Goal: Transaction & Acquisition: Obtain resource

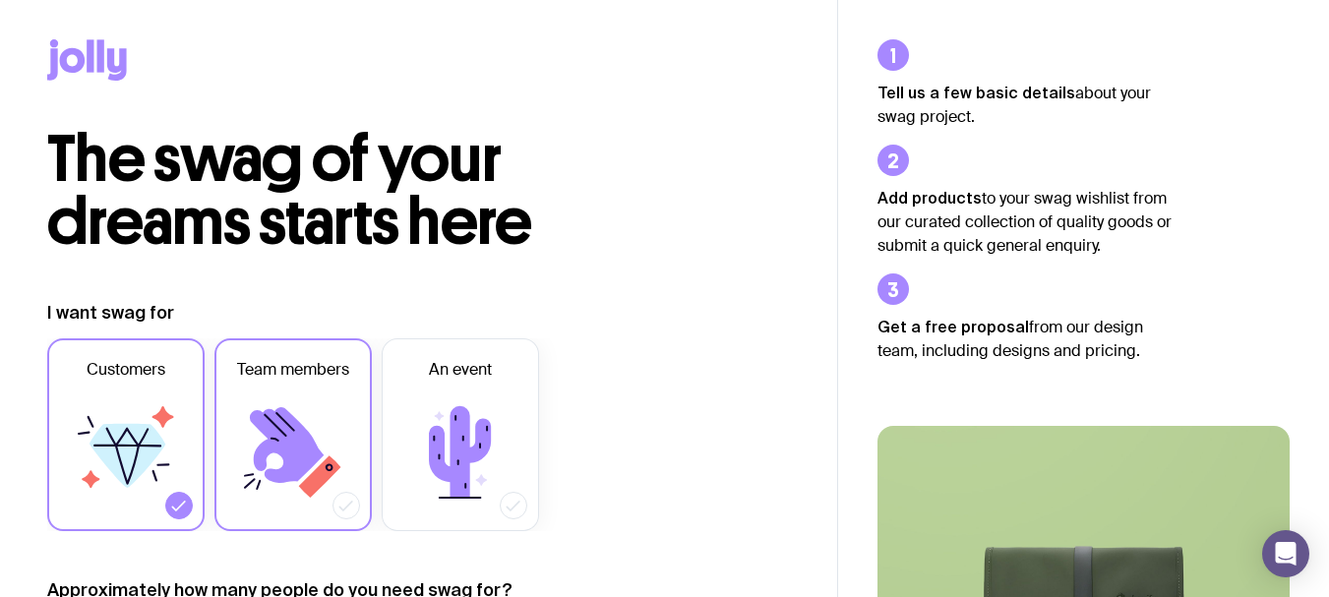
click at [352, 473] on label "Team members" at bounding box center [292, 434] width 157 height 193
click at [0, 0] on input "Team members" at bounding box center [0, 0] width 0 height 0
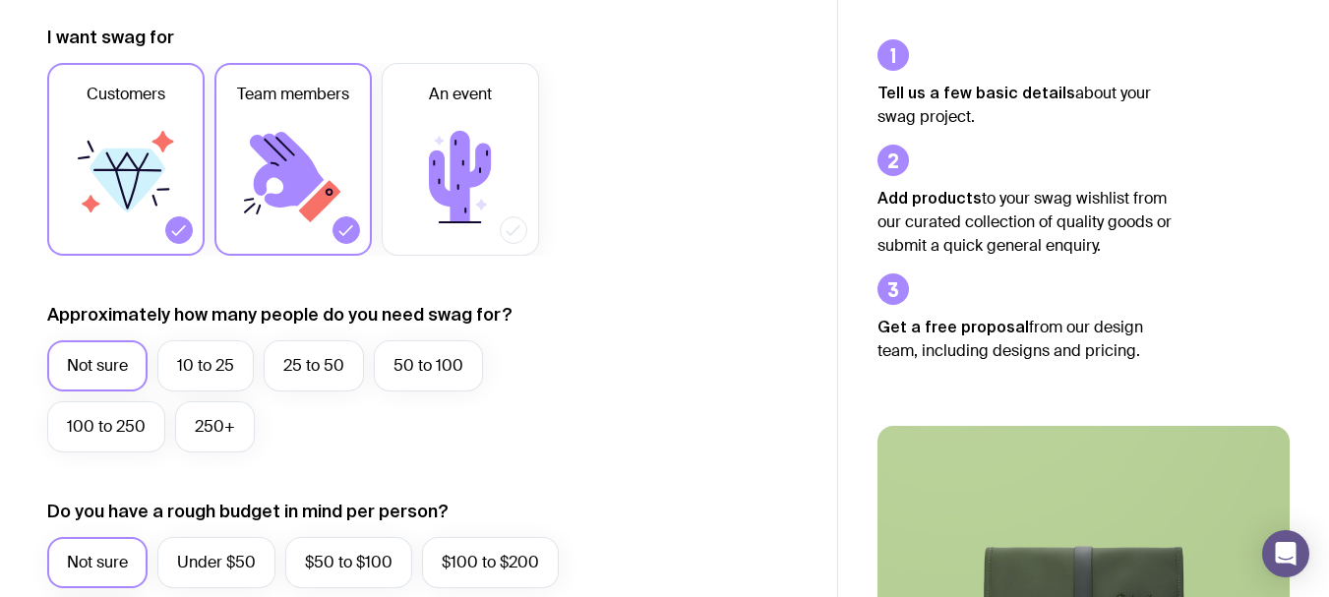
scroll to position [295, 0]
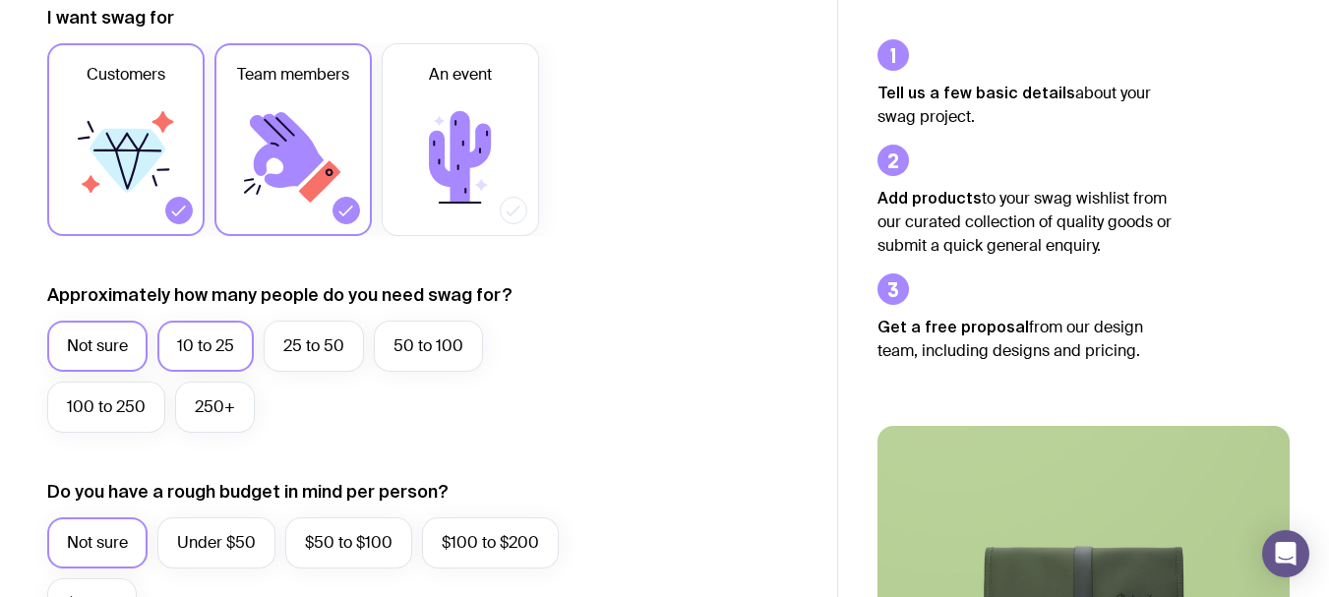
click at [187, 342] on label "10 to 25" at bounding box center [205, 346] width 96 height 51
click at [0, 0] on input "10 to 25" at bounding box center [0, 0] width 0 height 0
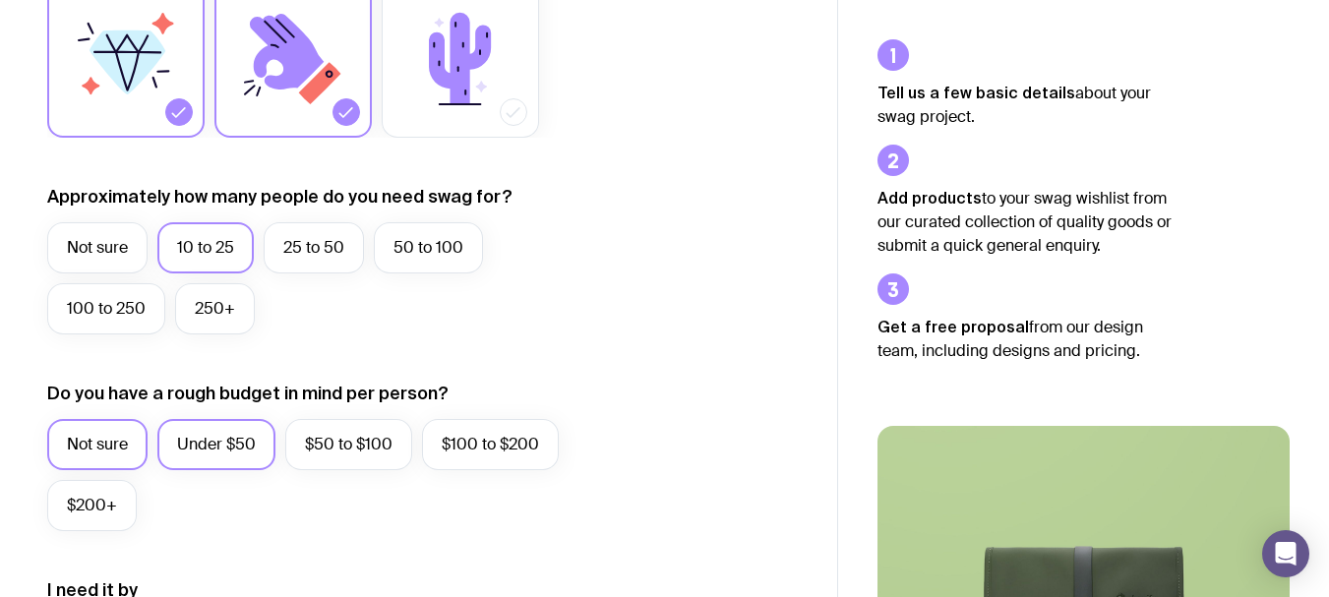
click at [199, 456] on label "Under $50" at bounding box center [216, 444] width 118 height 51
click at [0, 0] on input "Under $50" at bounding box center [0, 0] width 0 height 0
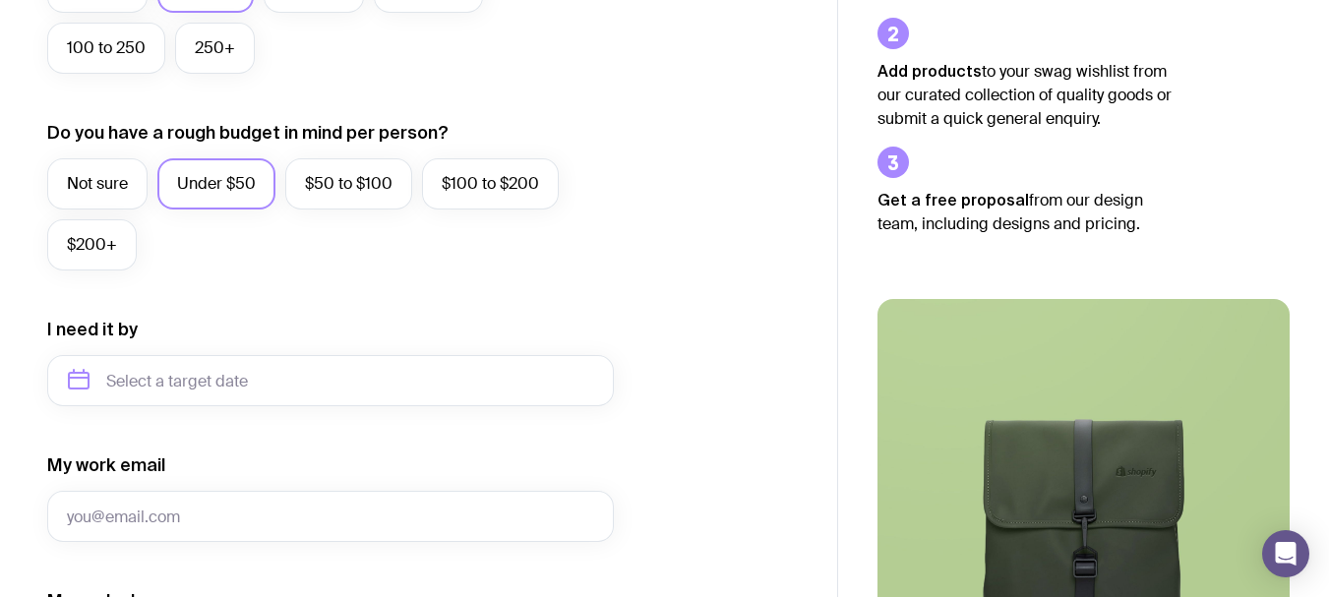
scroll to position [689, 0]
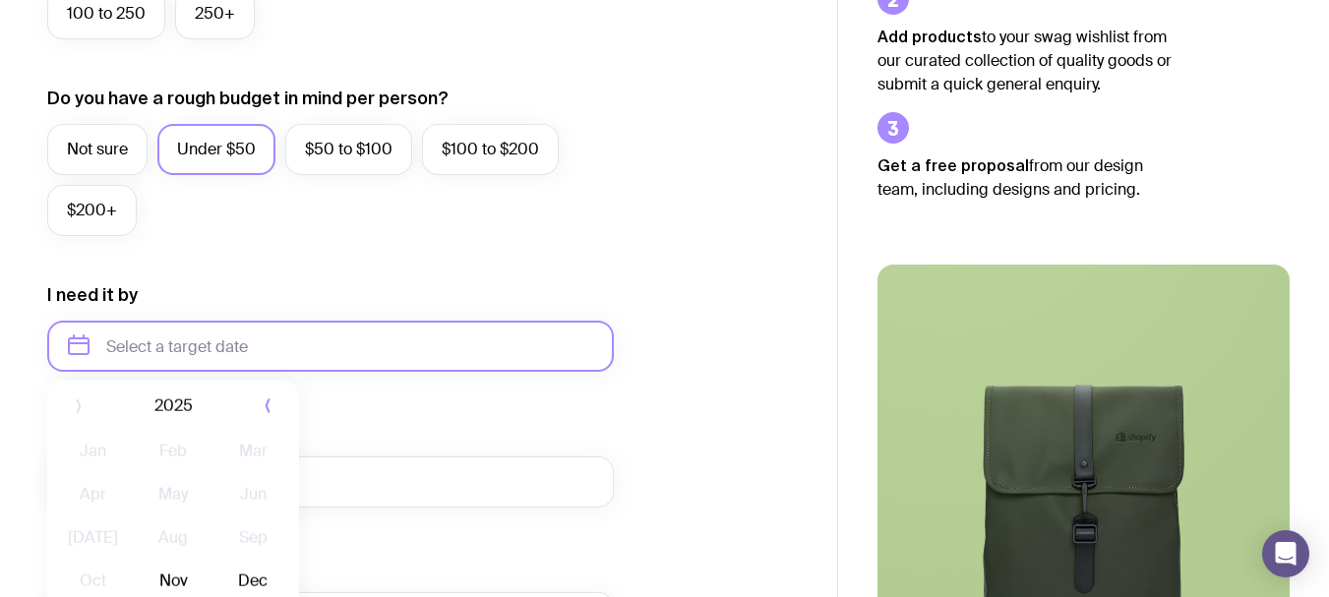
click at [376, 331] on input "text" at bounding box center [330, 346] width 567 height 51
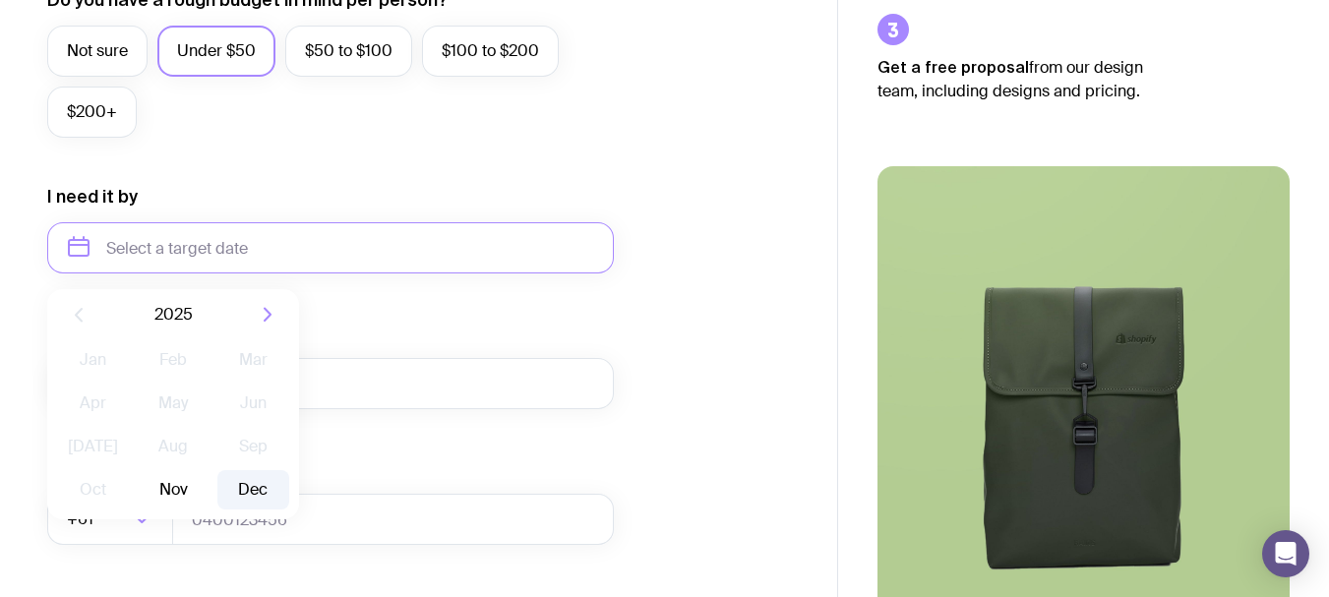
click at [233, 491] on button "Dec" at bounding box center [253, 489] width 72 height 39
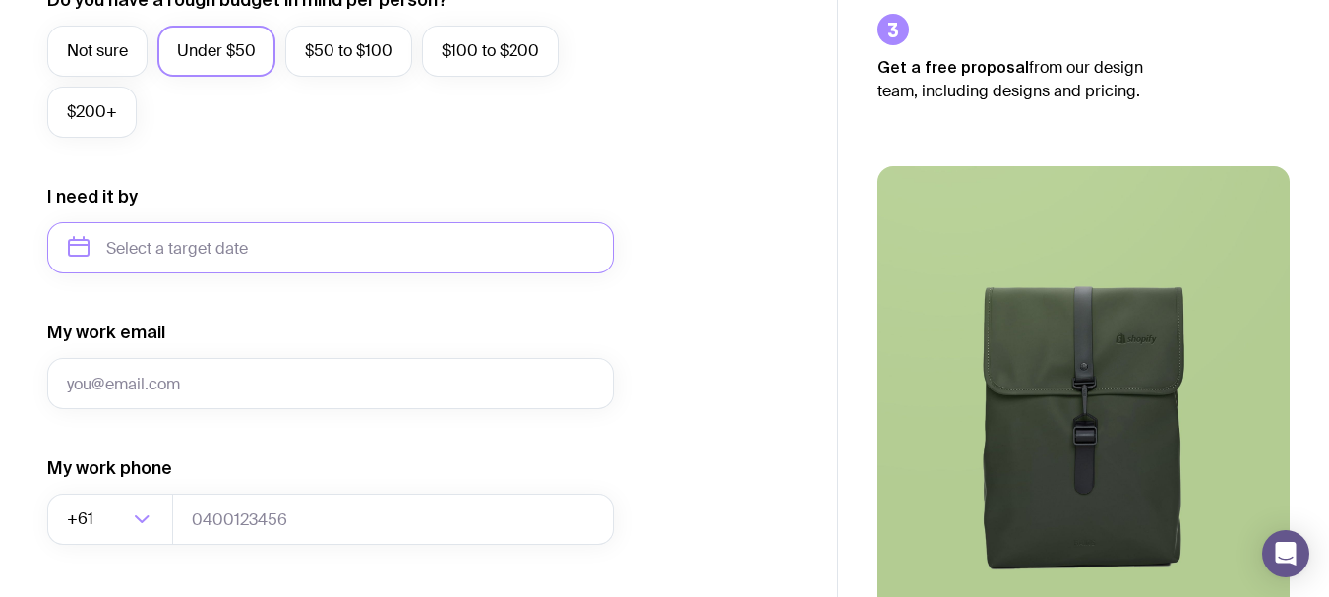
type input "[DATE]"
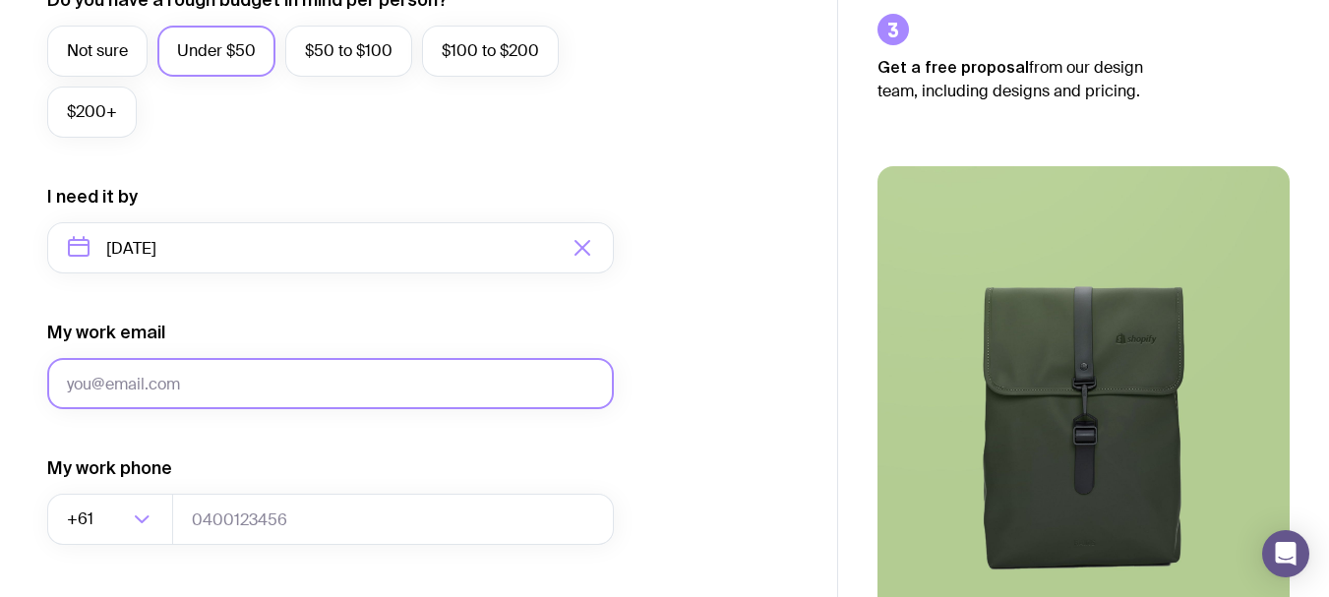
click at [220, 386] on input "My work email" at bounding box center [330, 383] width 567 height 51
type input "[EMAIL_ADDRESS][DOMAIN_NAME]"
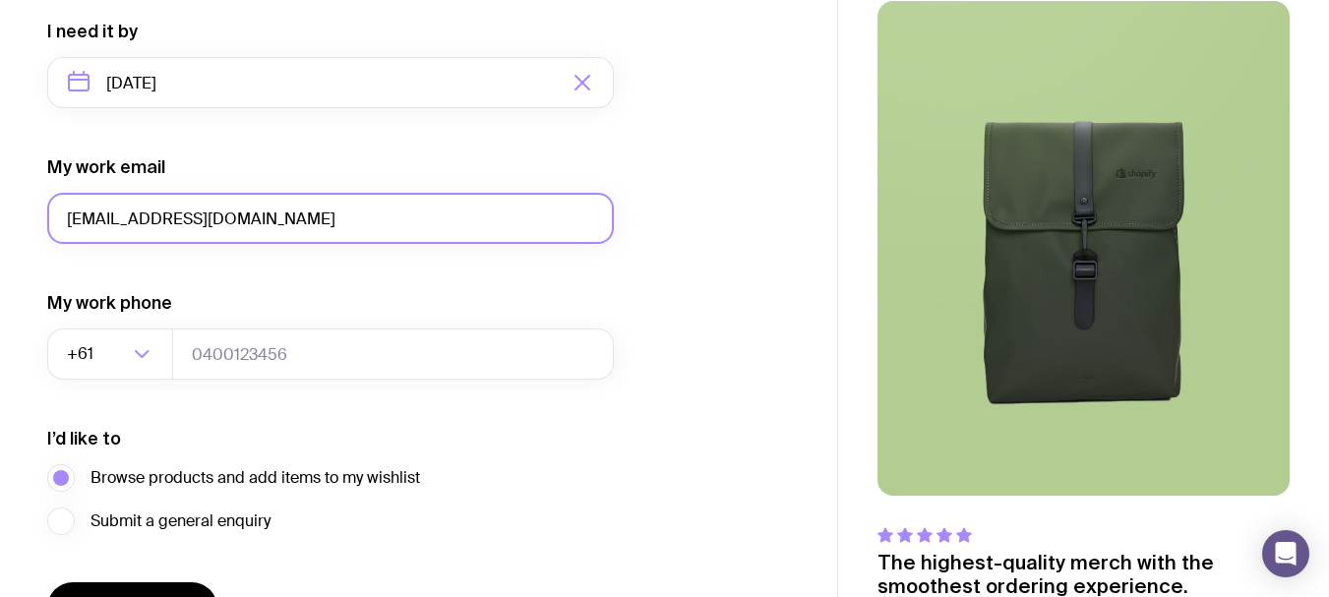
scroll to position [984, 0]
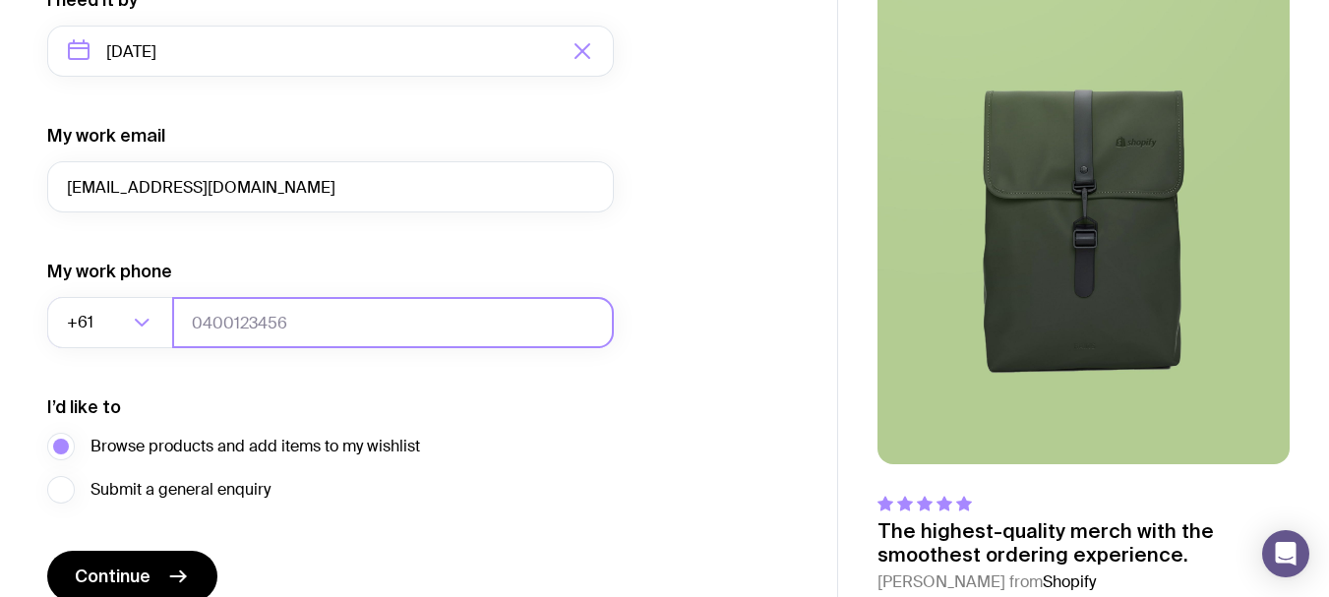
click at [424, 320] on input "tel" at bounding box center [393, 322] width 442 height 51
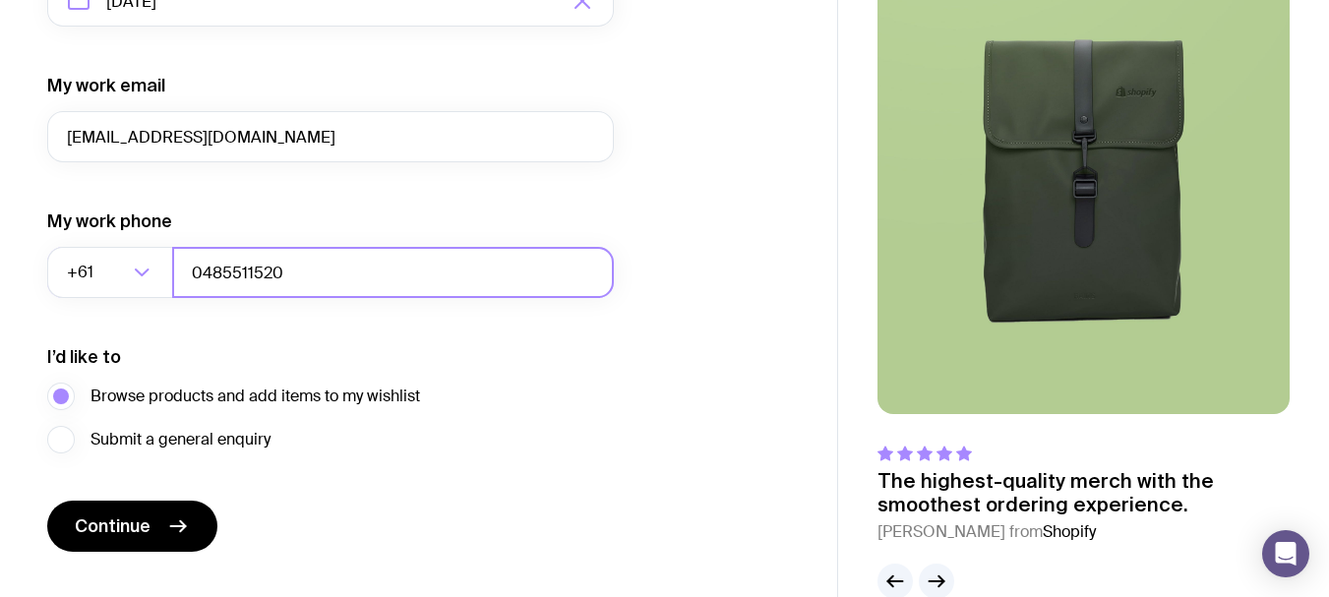
scroll to position [1075, 0]
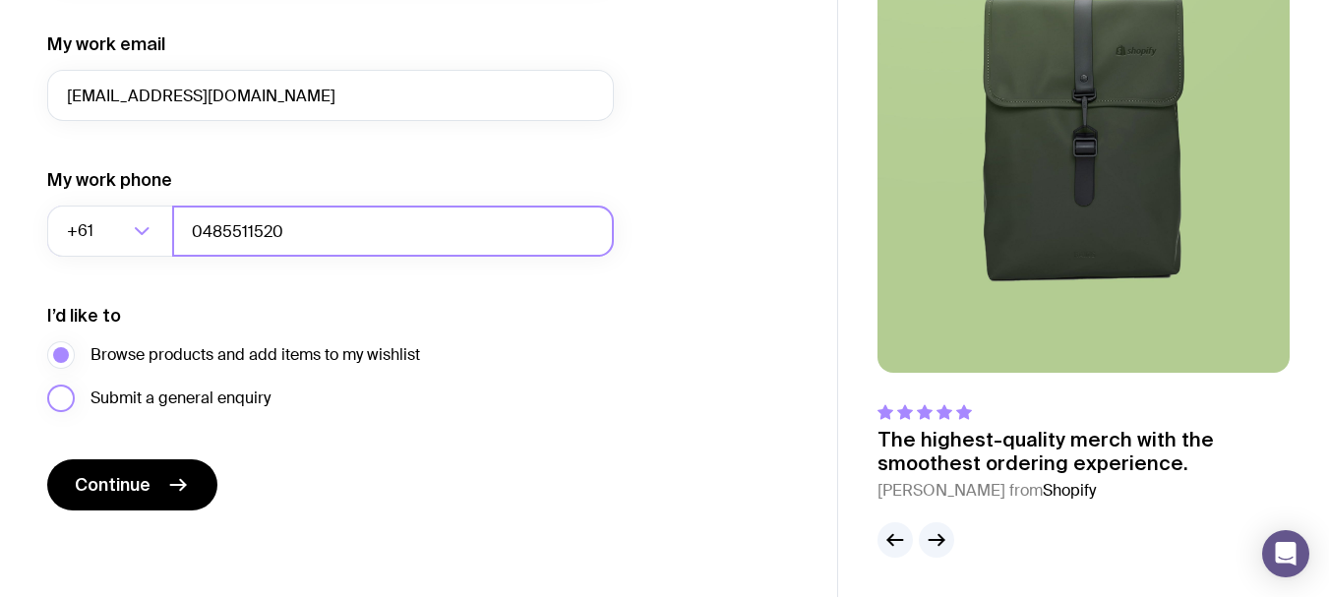
type input "0485511520"
click at [246, 399] on span "Submit a general enquiry" at bounding box center [181, 399] width 180 height 24
click at [0, 0] on input "Submit a general enquiry" at bounding box center [0, 0] width 0 height 0
click at [231, 347] on span "Browse products and add items to my wishlist" at bounding box center [256, 355] width 330 height 24
click at [0, 0] on input "Browse products and add items to my wishlist" at bounding box center [0, 0] width 0 height 0
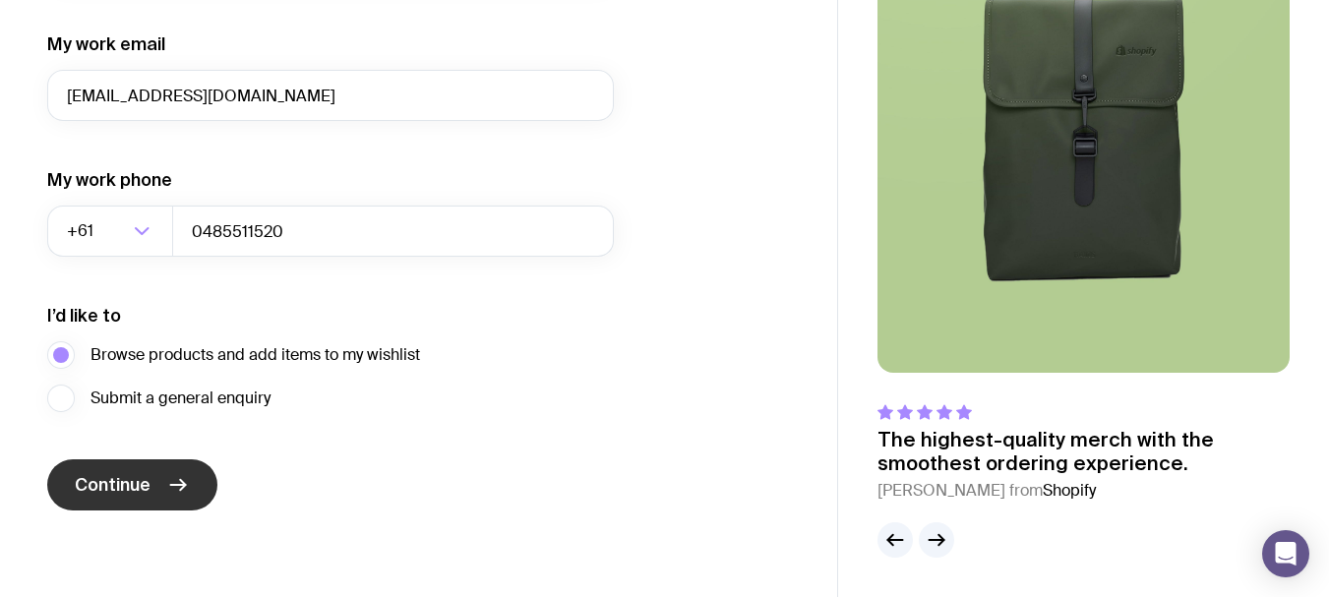
click at [108, 463] on button "Continue" at bounding box center [132, 484] width 170 height 51
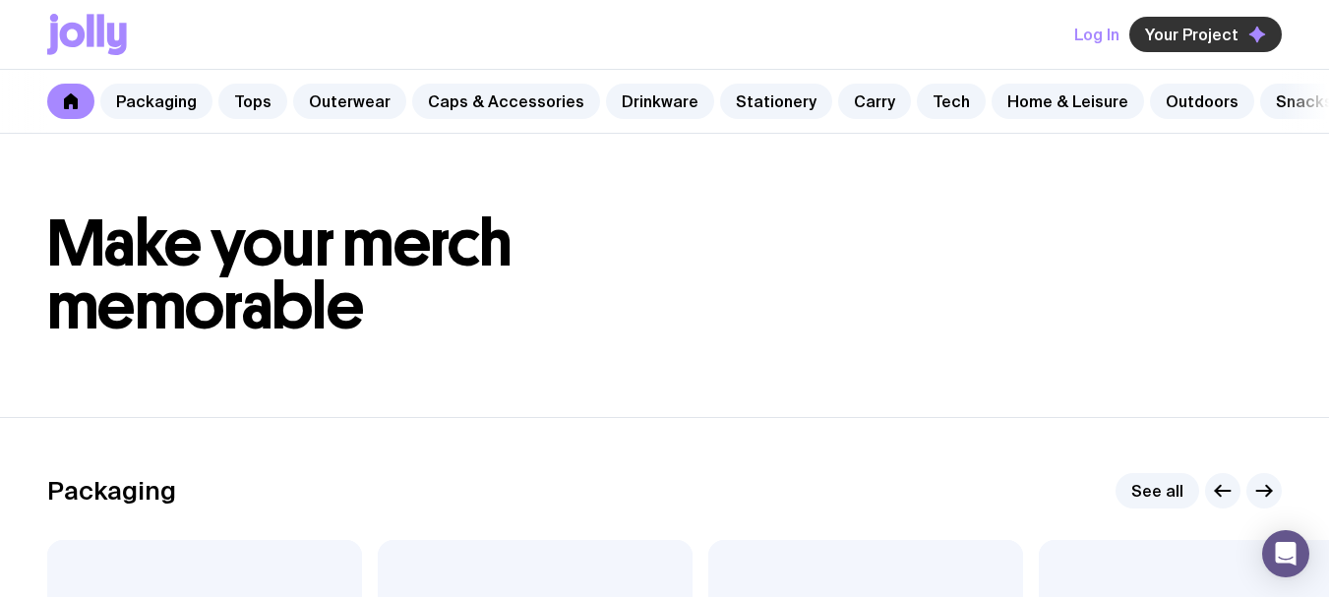
click at [1170, 34] on span "Your Project" at bounding box center [1191, 35] width 93 height 20
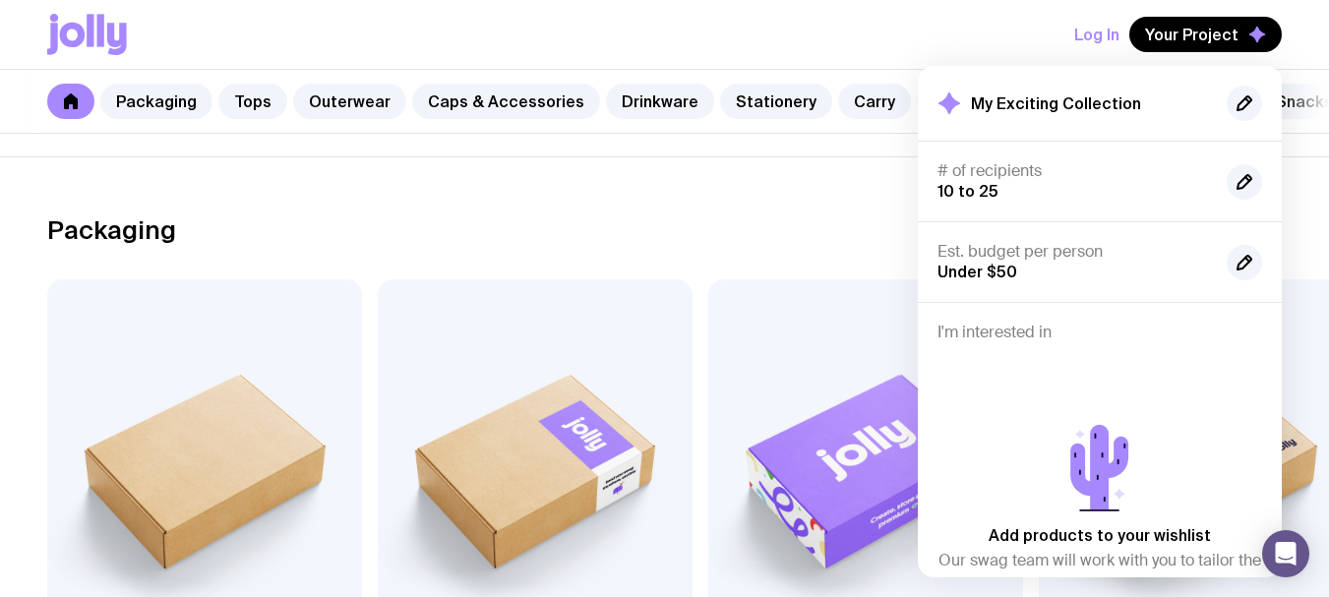
scroll to position [295, 0]
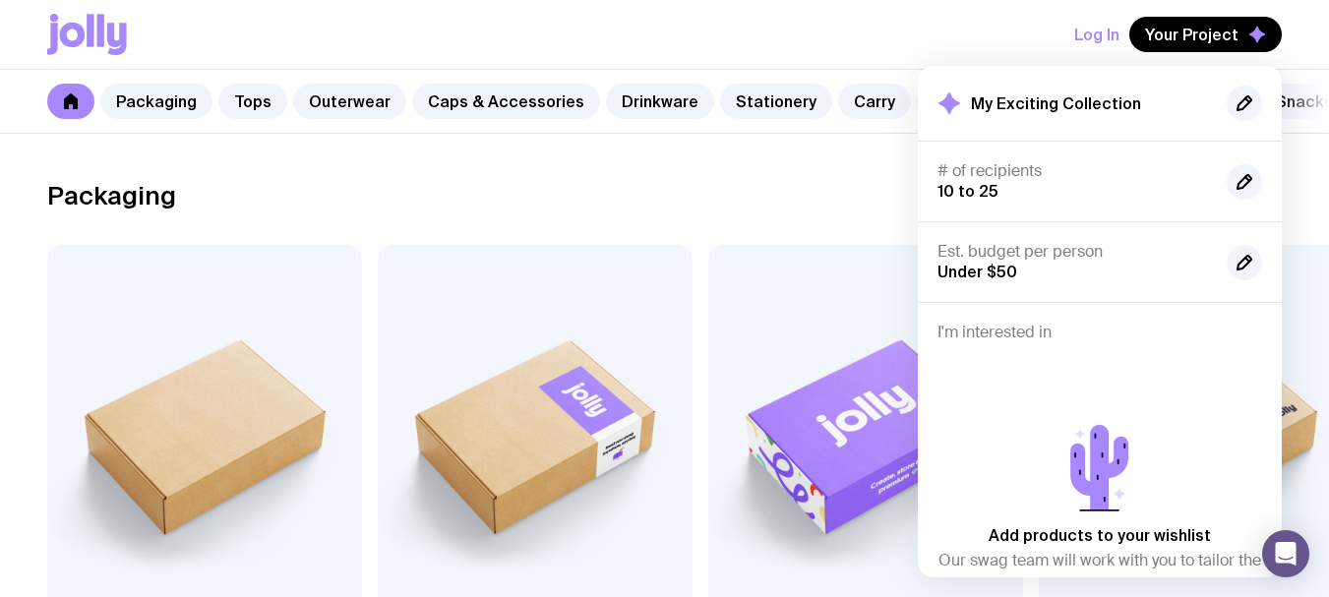
click at [823, 197] on div "Packaging See all" at bounding box center [664, 195] width 1235 height 35
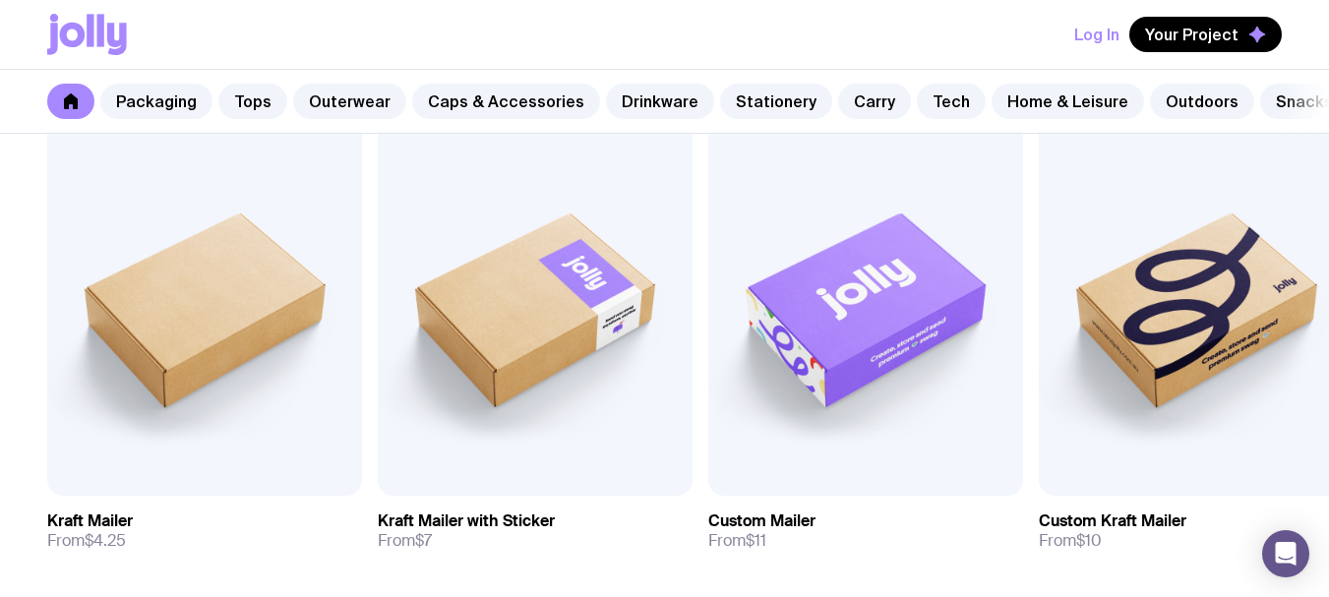
scroll to position [492, 0]
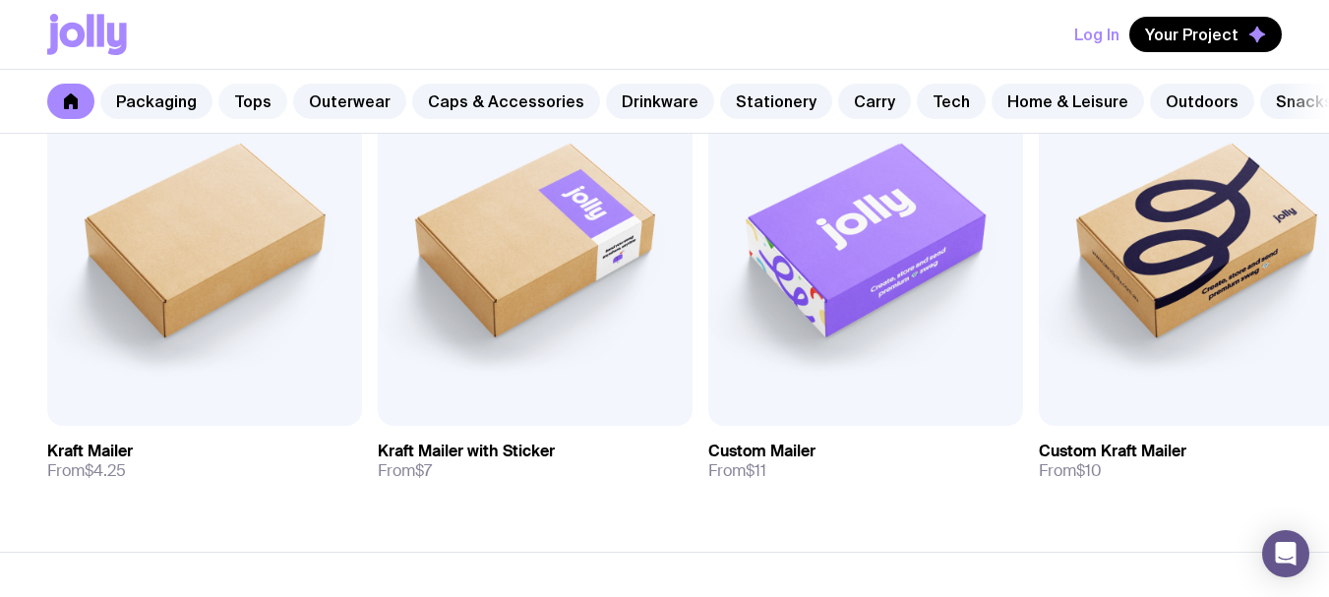
click at [267, 112] on link "Tops" at bounding box center [252, 101] width 69 height 35
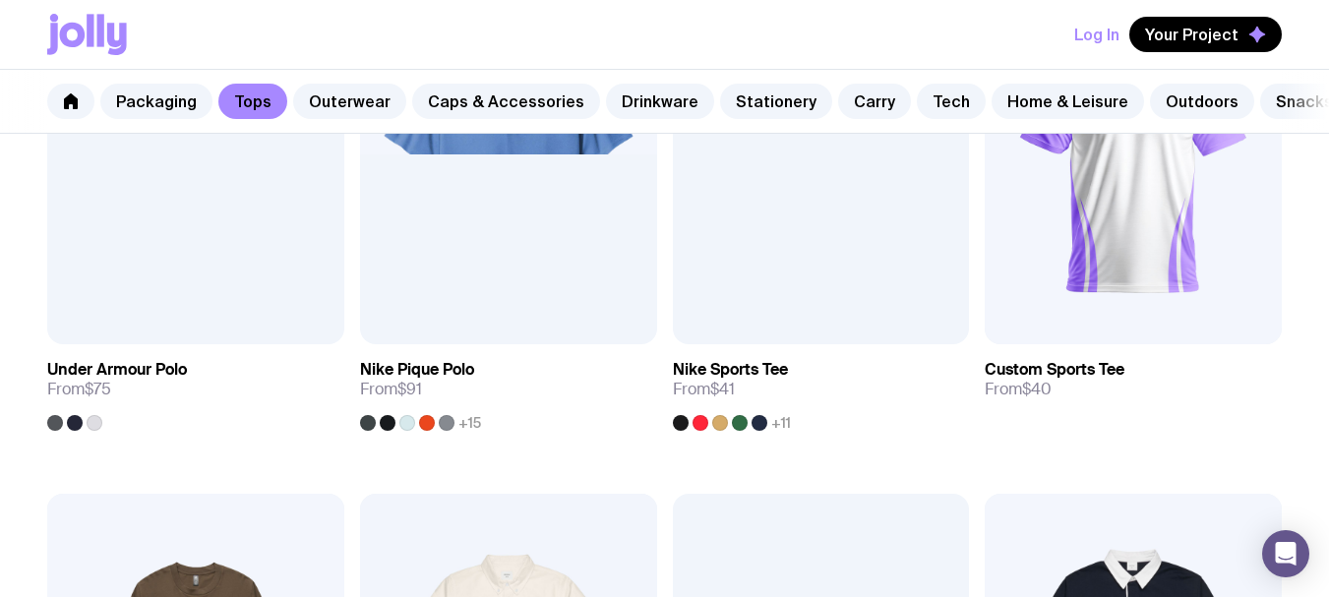
scroll to position [1437, 0]
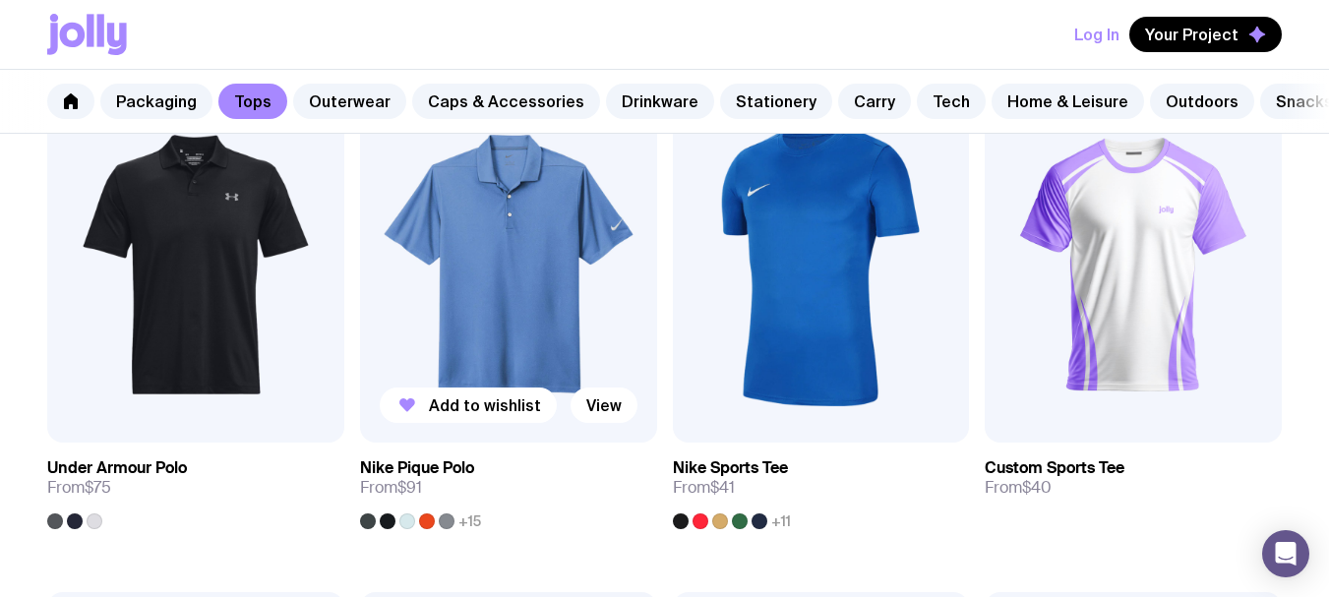
click at [430, 529] on div "+15" at bounding box center [420, 522] width 121 height 16
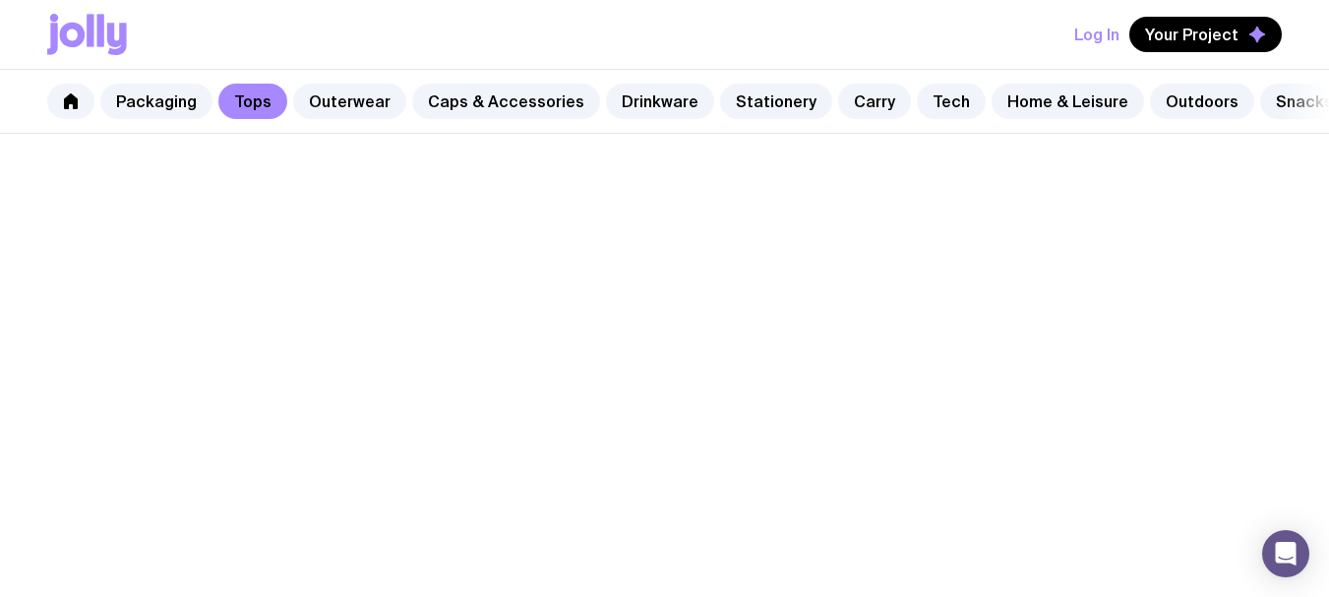
scroll to position [1430, 0]
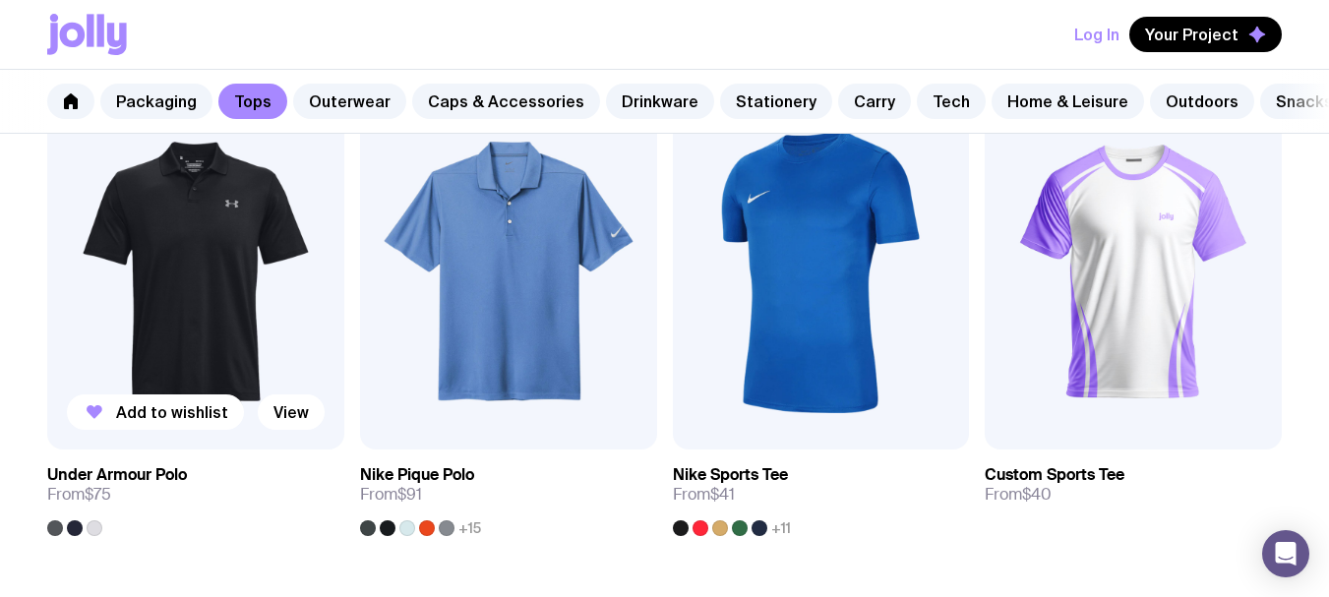
click at [306, 260] on img at bounding box center [195, 271] width 297 height 356
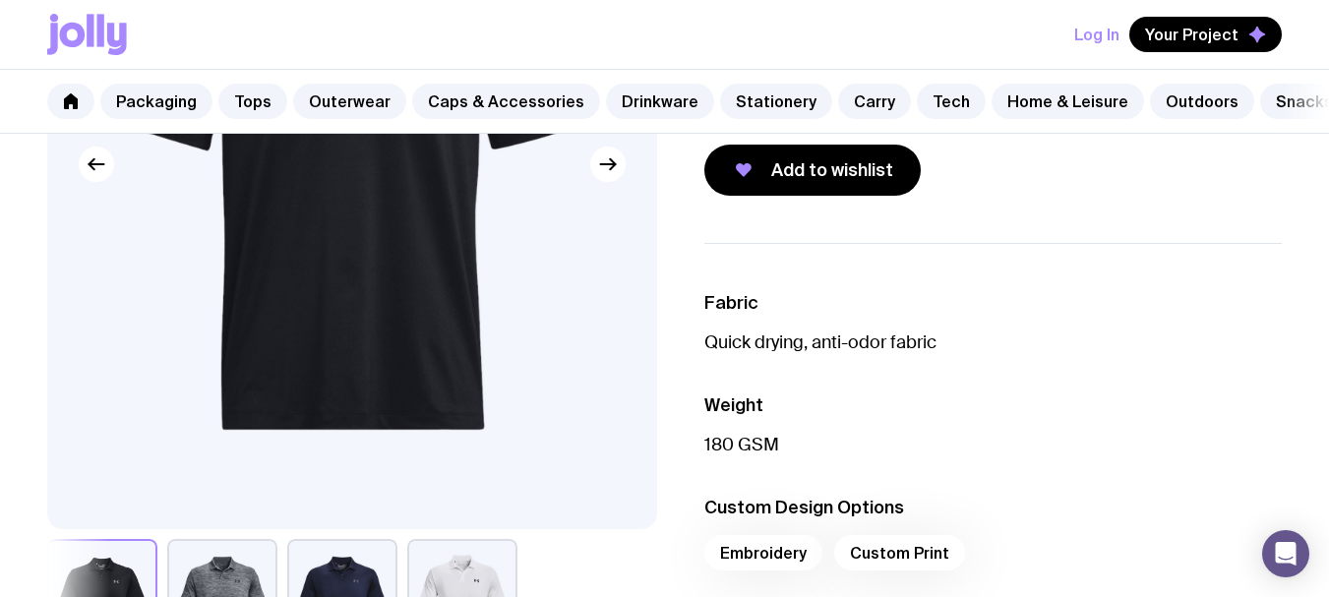
scroll to position [98, 0]
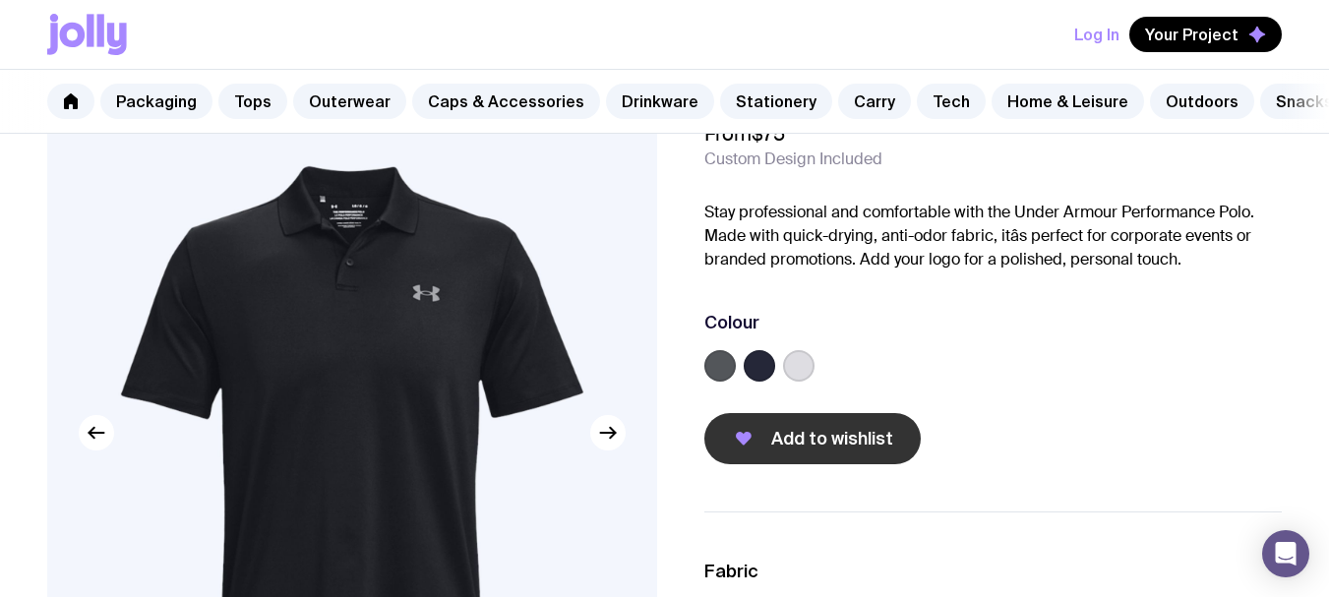
click at [899, 449] on button "Add to wishlist" at bounding box center [812, 438] width 216 height 51
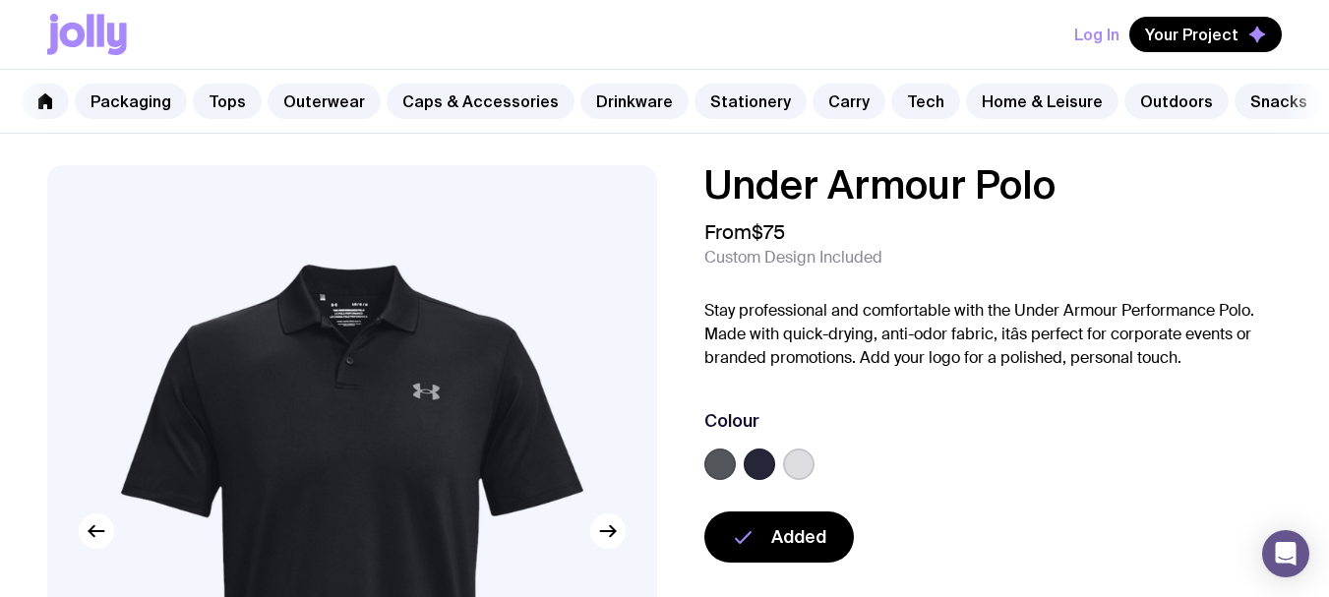
scroll to position [0, 0]
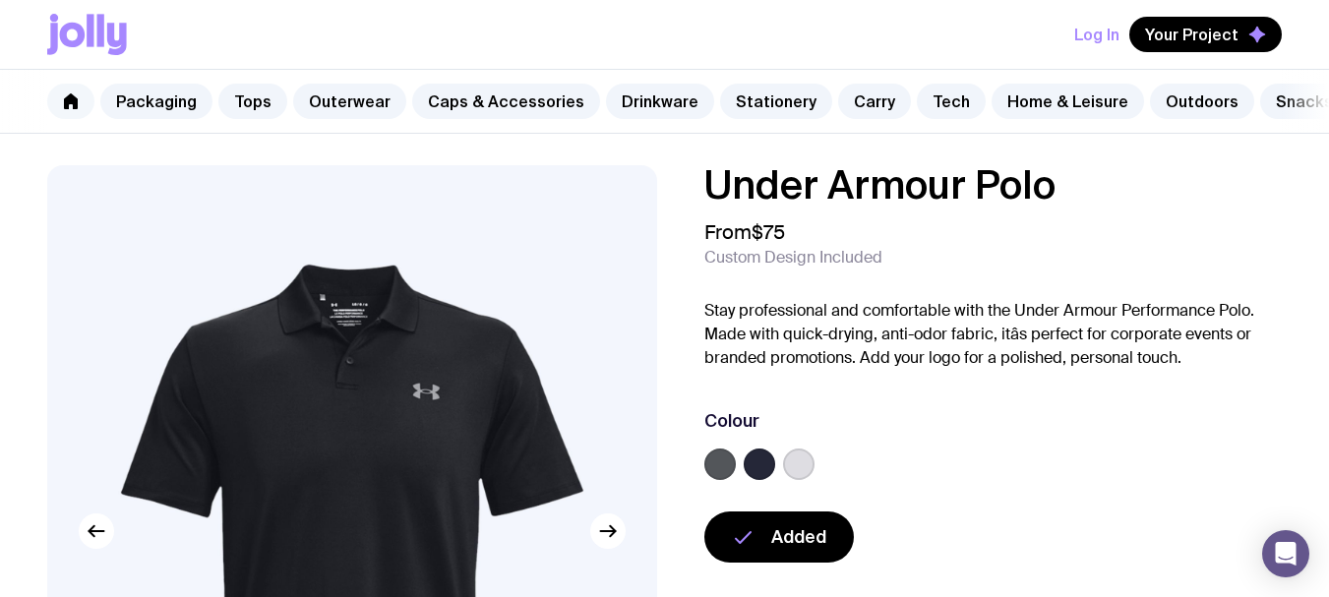
click at [56, 97] on link at bounding box center [70, 101] width 47 height 35
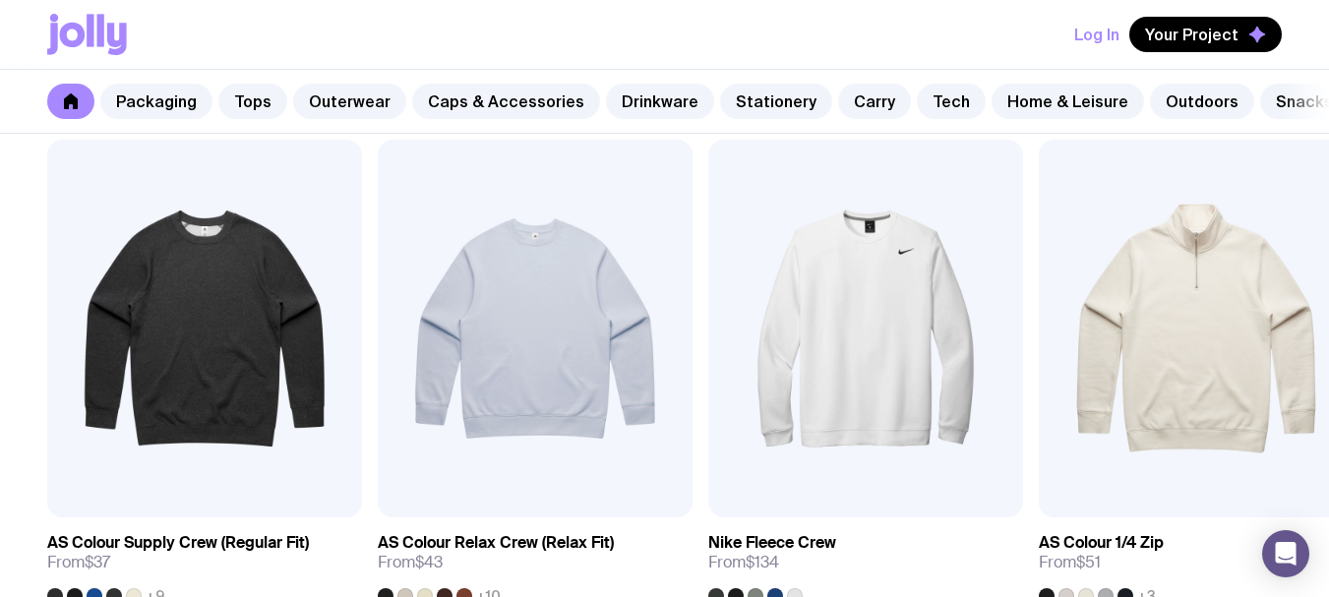
scroll to position [1672, 0]
